Goal: Transaction & Acquisition: Book appointment/travel/reservation

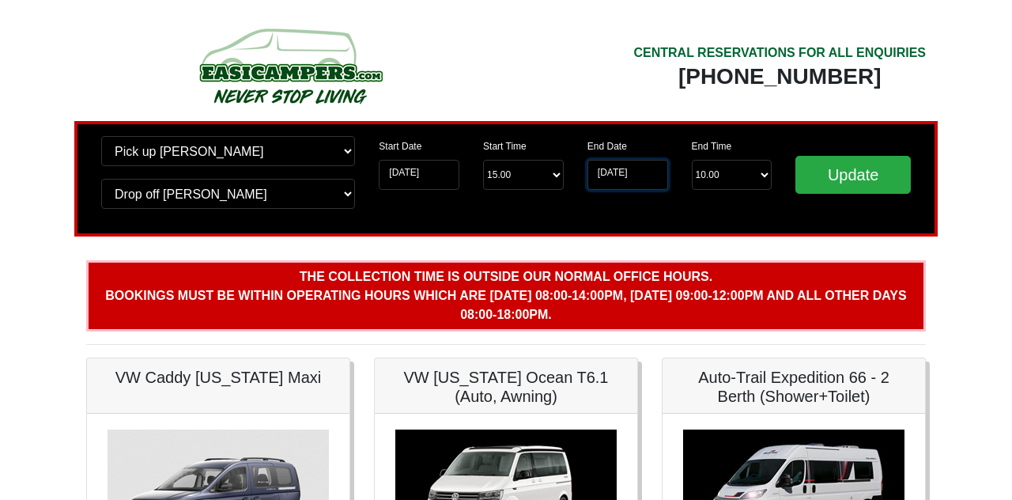
click at [615, 179] on input "[DATE]" at bounding box center [628, 175] width 81 height 30
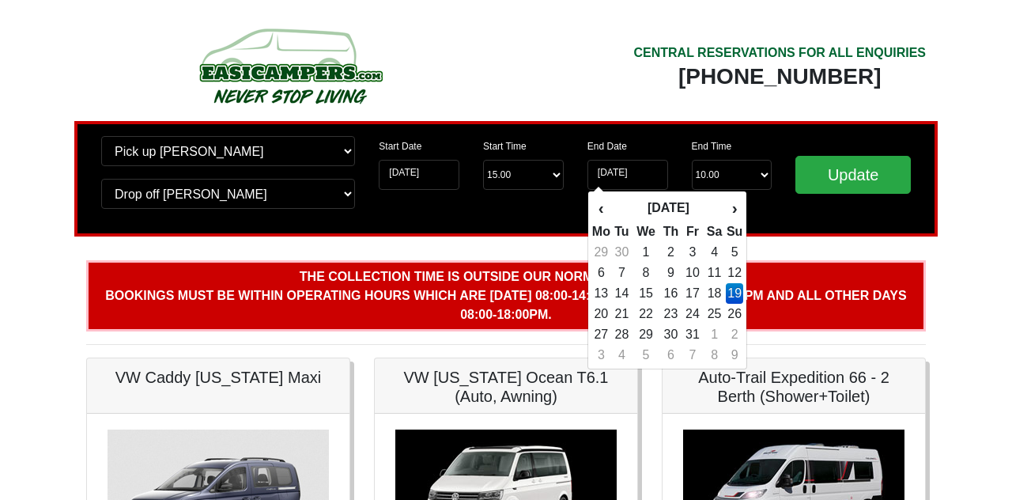
click at [733, 277] on td "12" at bounding box center [734, 273] width 17 height 21
type input "[DATE]"
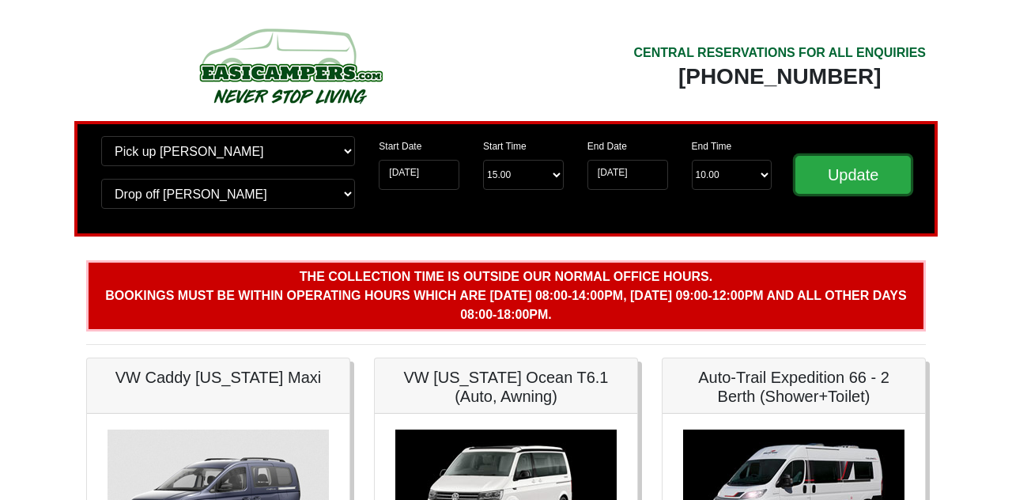
click at [865, 187] on input "Update" at bounding box center [853, 175] width 115 height 38
click at [626, 172] on input "12-10-2025" at bounding box center [628, 175] width 81 height 30
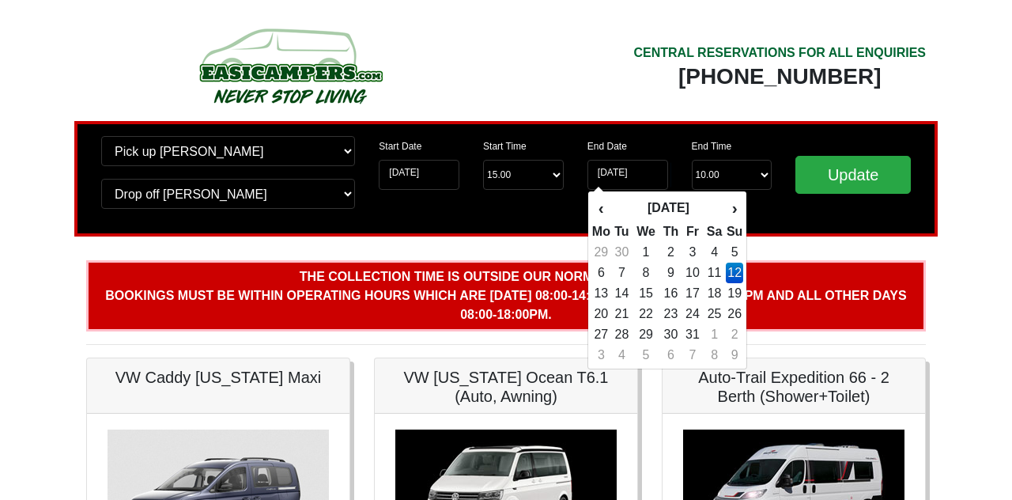
click at [648, 282] on td "8" at bounding box center [646, 273] width 27 height 21
type input "[DATE]"
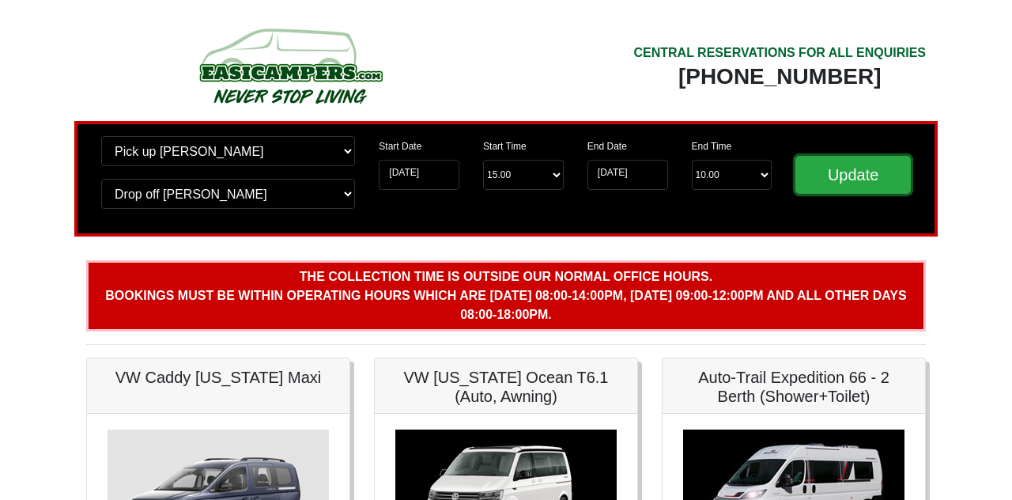
click at [888, 176] on input "Update" at bounding box center [853, 175] width 115 height 38
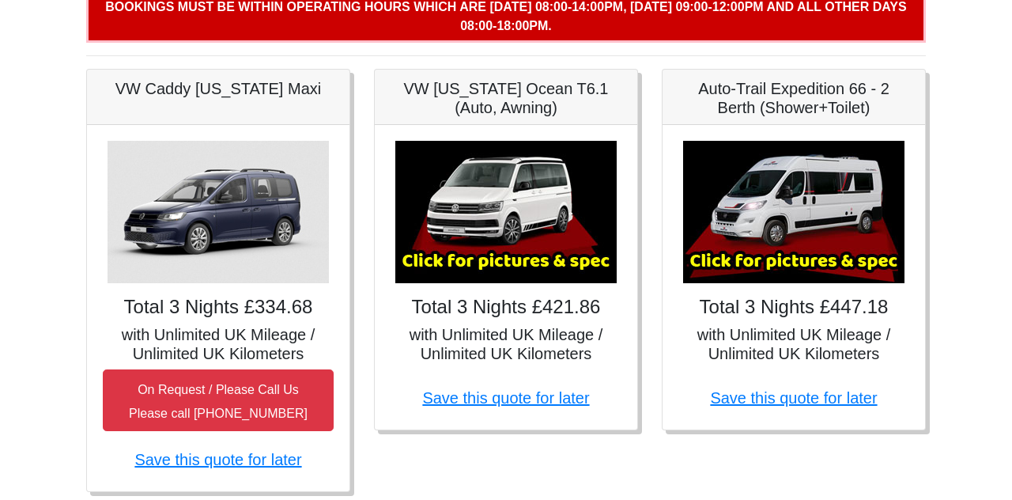
scroll to position [288, 0]
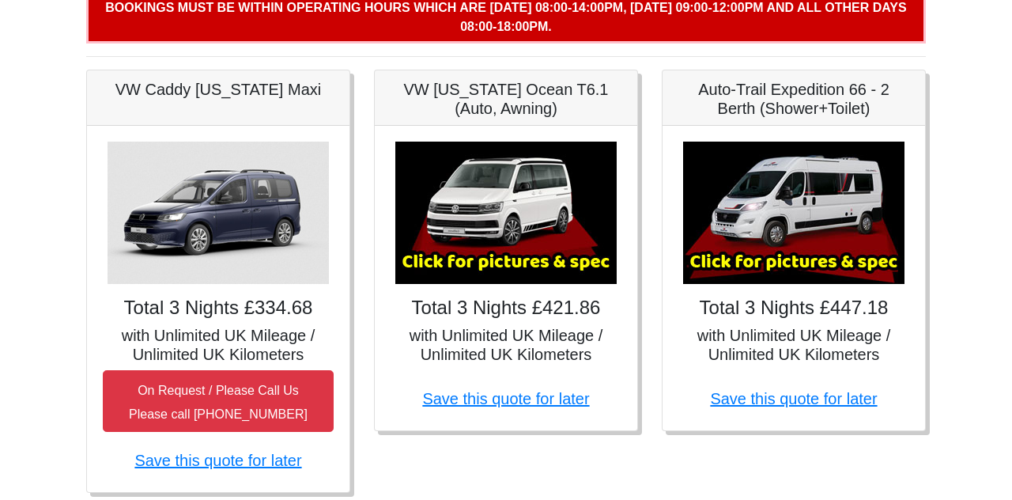
click at [815, 202] on img at bounding box center [793, 213] width 221 height 142
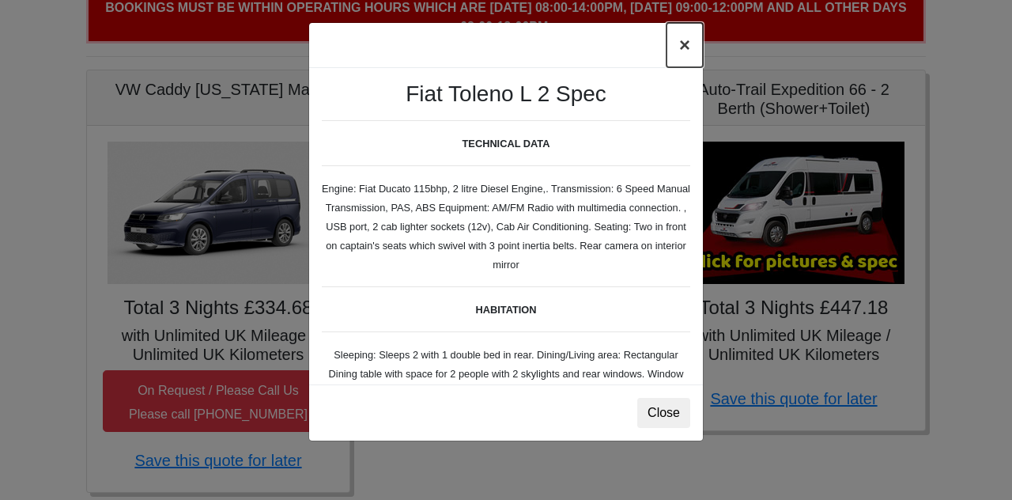
click at [690, 47] on button "×" at bounding box center [685, 45] width 36 height 44
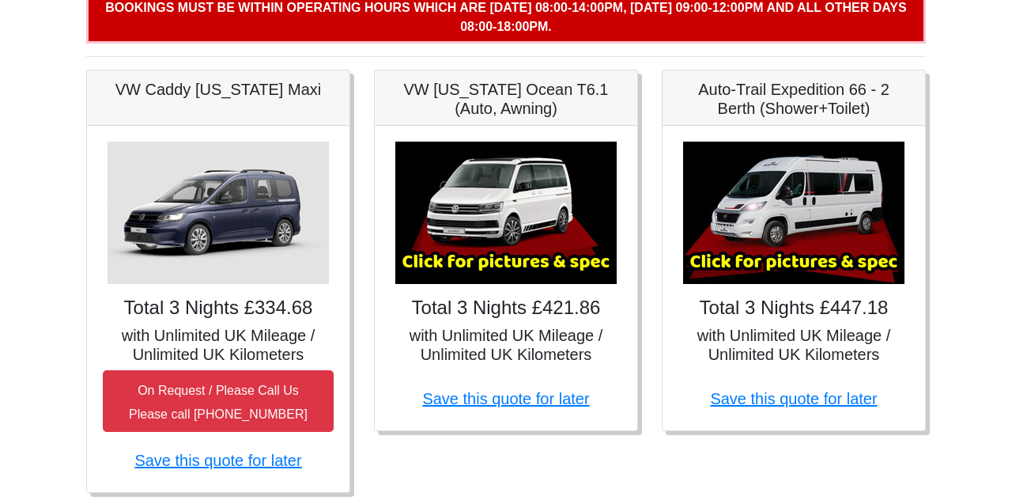
click at [824, 126] on div "× Fiat [PERSON_NAME] L 2 Spec TECHNICAL DATA Engine: Fiat Ducato 115bhp, 2 litr…" at bounding box center [794, 278] width 263 height 304
click at [809, 271] on img at bounding box center [793, 213] width 221 height 142
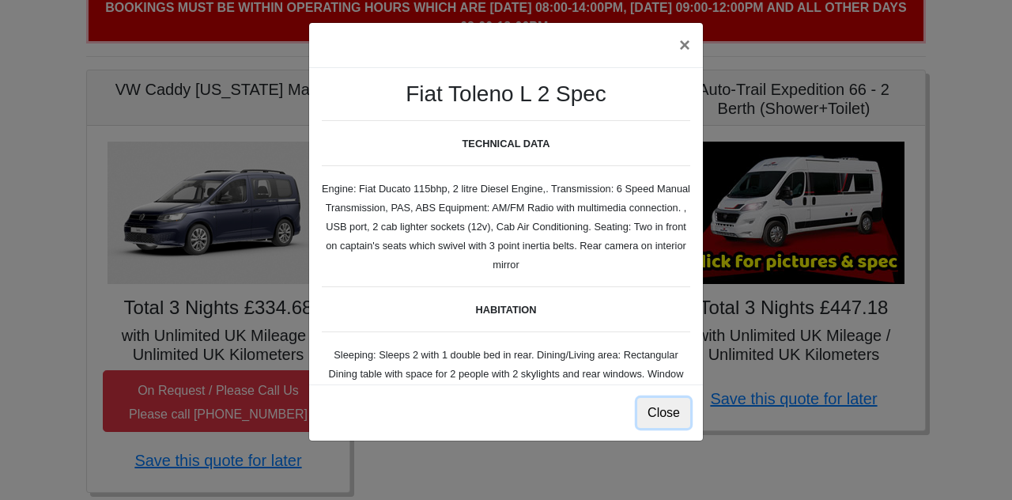
click at [665, 424] on button "Close" at bounding box center [663, 413] width 53 height 30
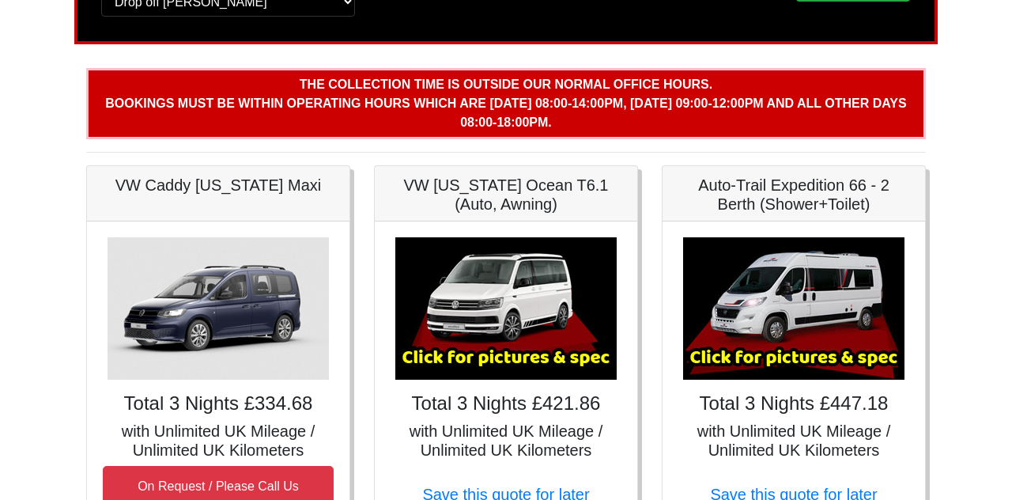
scroll to position [0, 0]
